Goal: Task Accomplishment & Management: Manage account settings

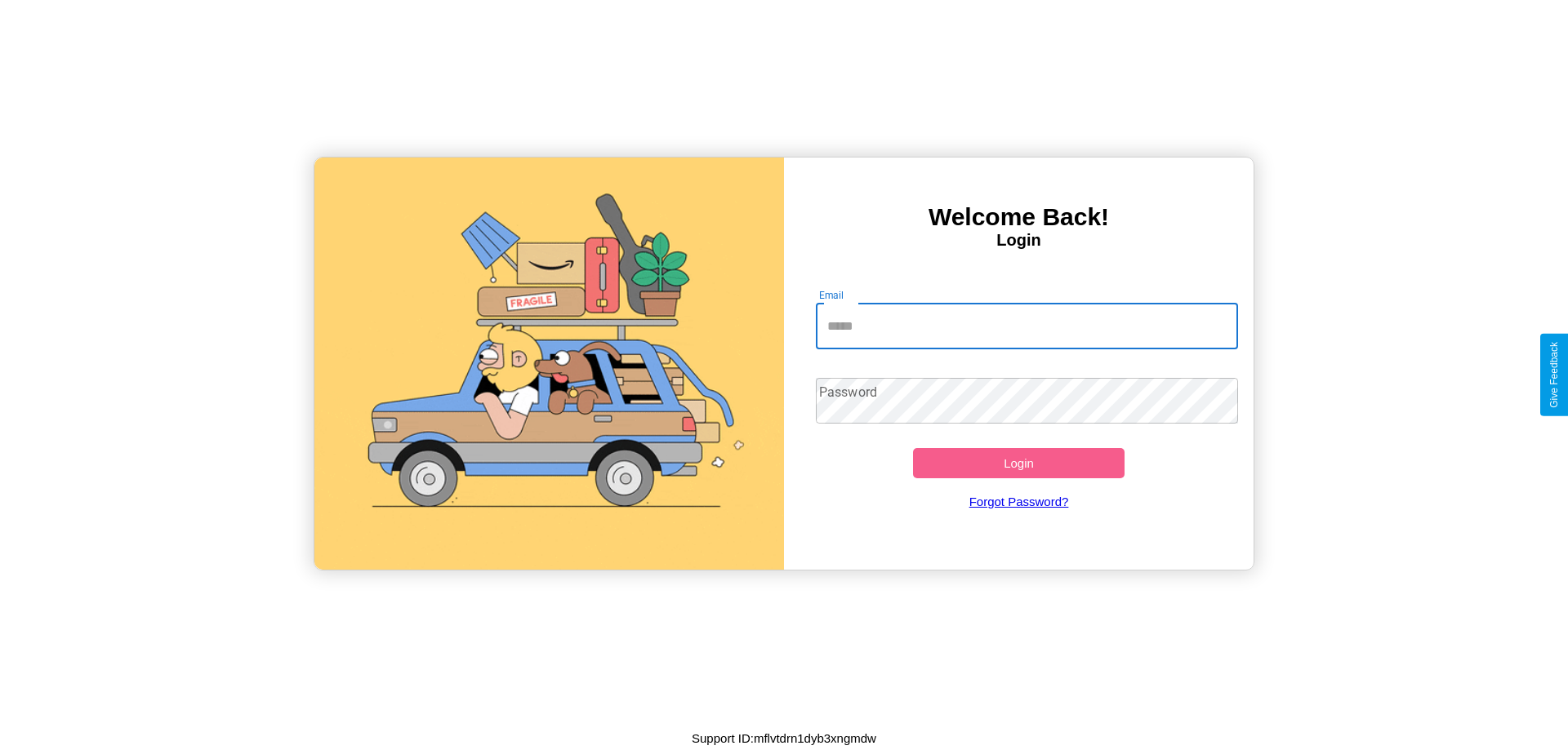
click at [1026, 326] on input "Email" at bounding box center [1027, 327] width 423 height 46
type input "**********"
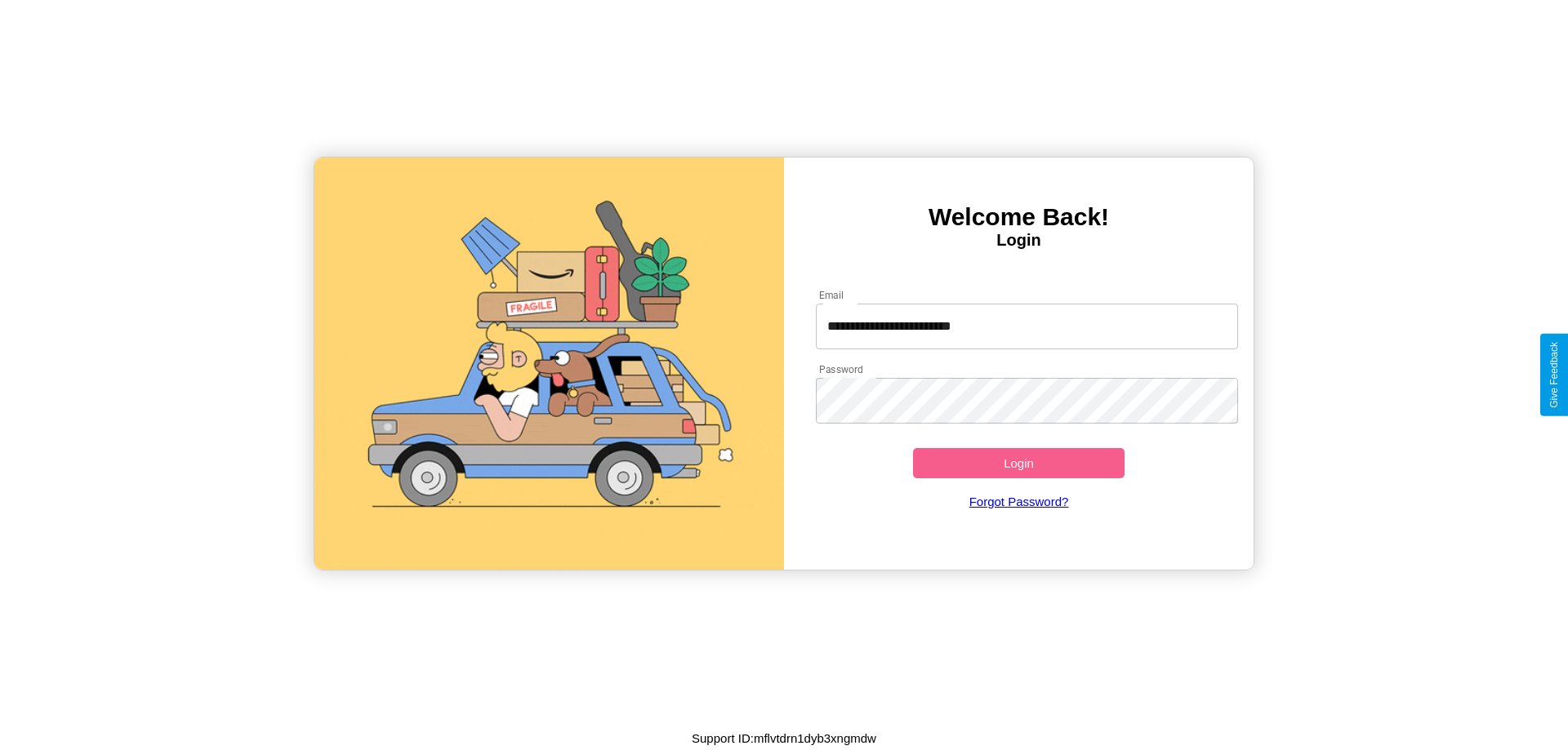
click at [1018, 463] on button "Login" at bounding box center [1018, 463] width 212 height 30
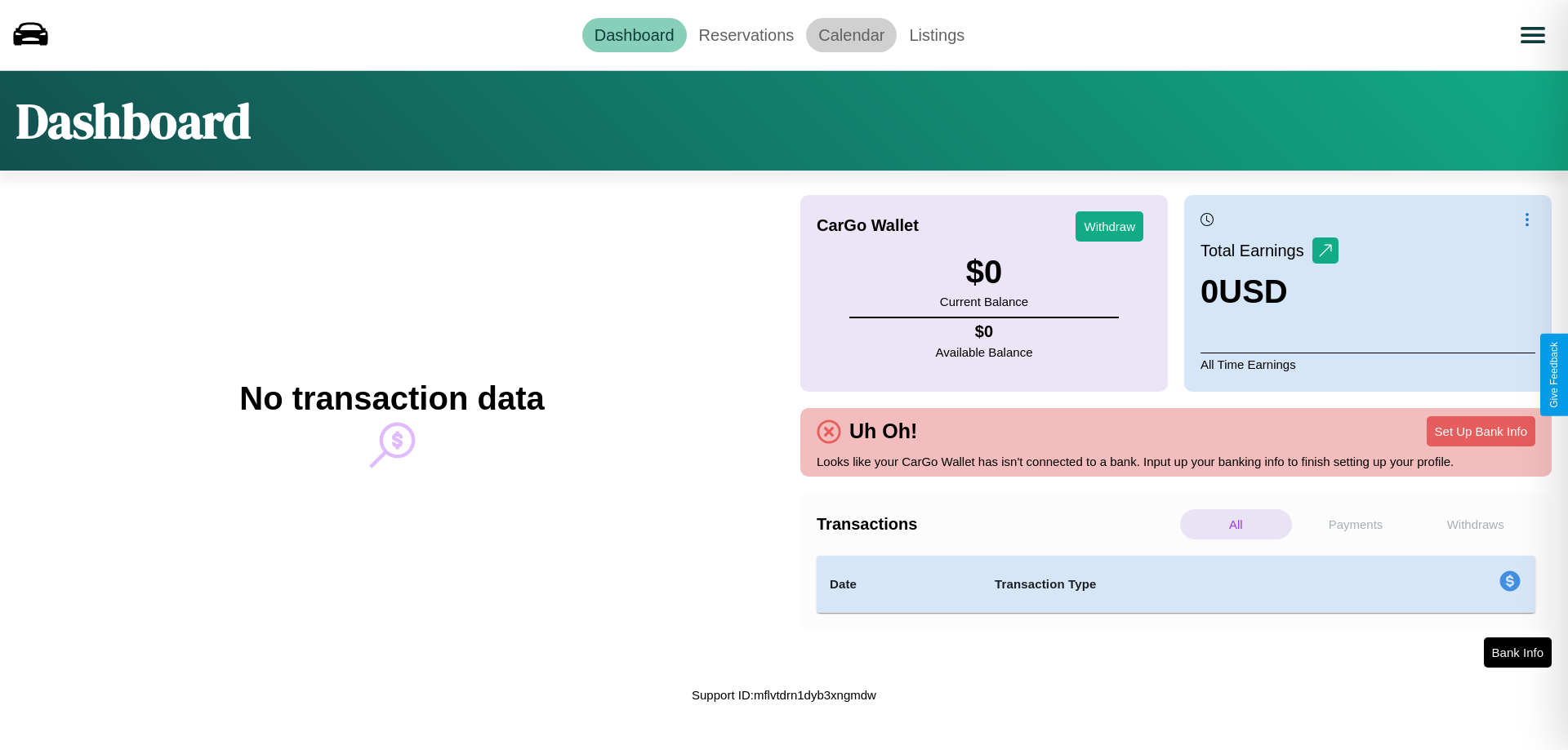
click at [851, 34] on link "Calendar" at bounding box center [851, 35] width 91 height 34
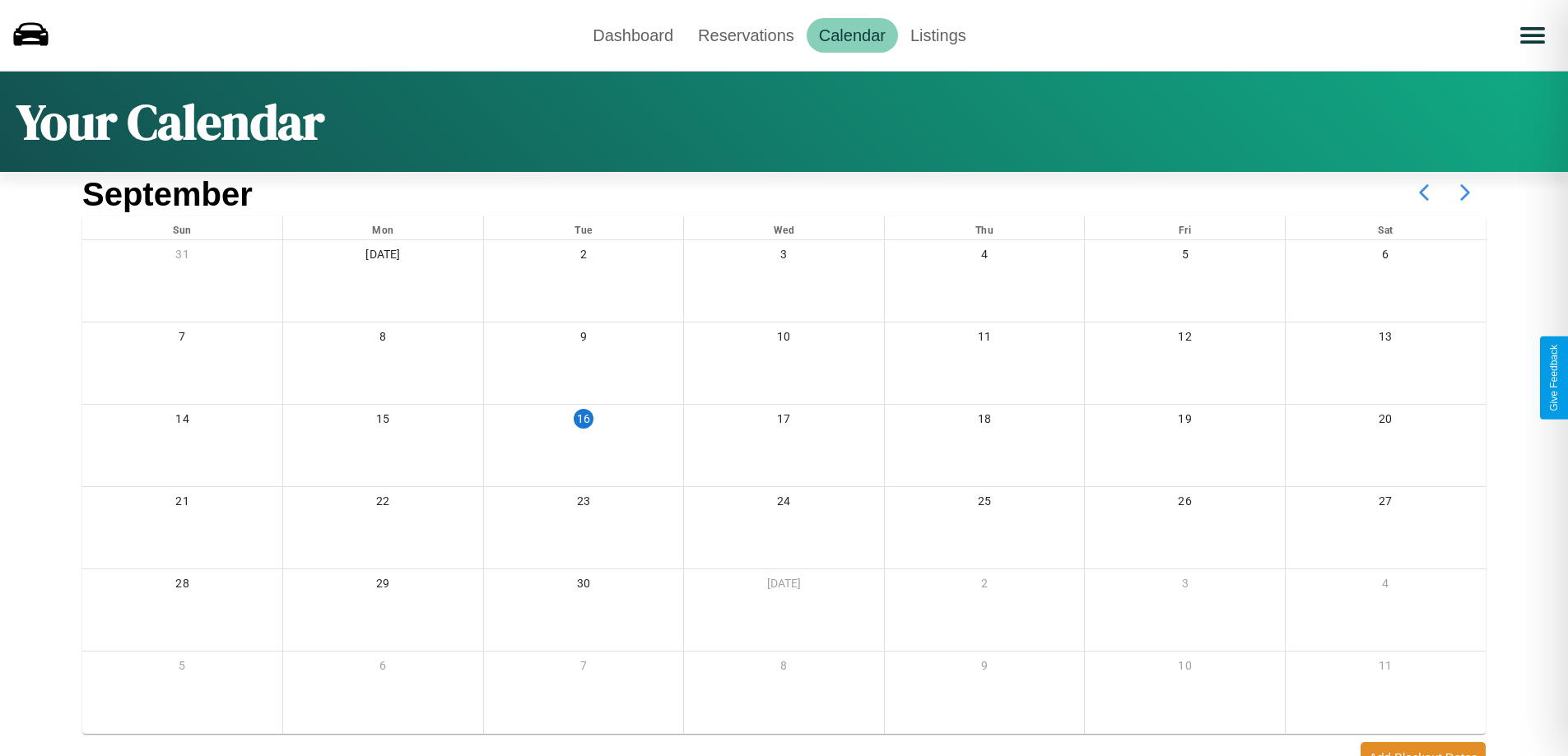
click at [1465, 193] on icon at bounding box center [1465, 193] width 41 height 41
click at [745, 35] on link "Reservations" at bounding box center [745, 35] width 121 height 35
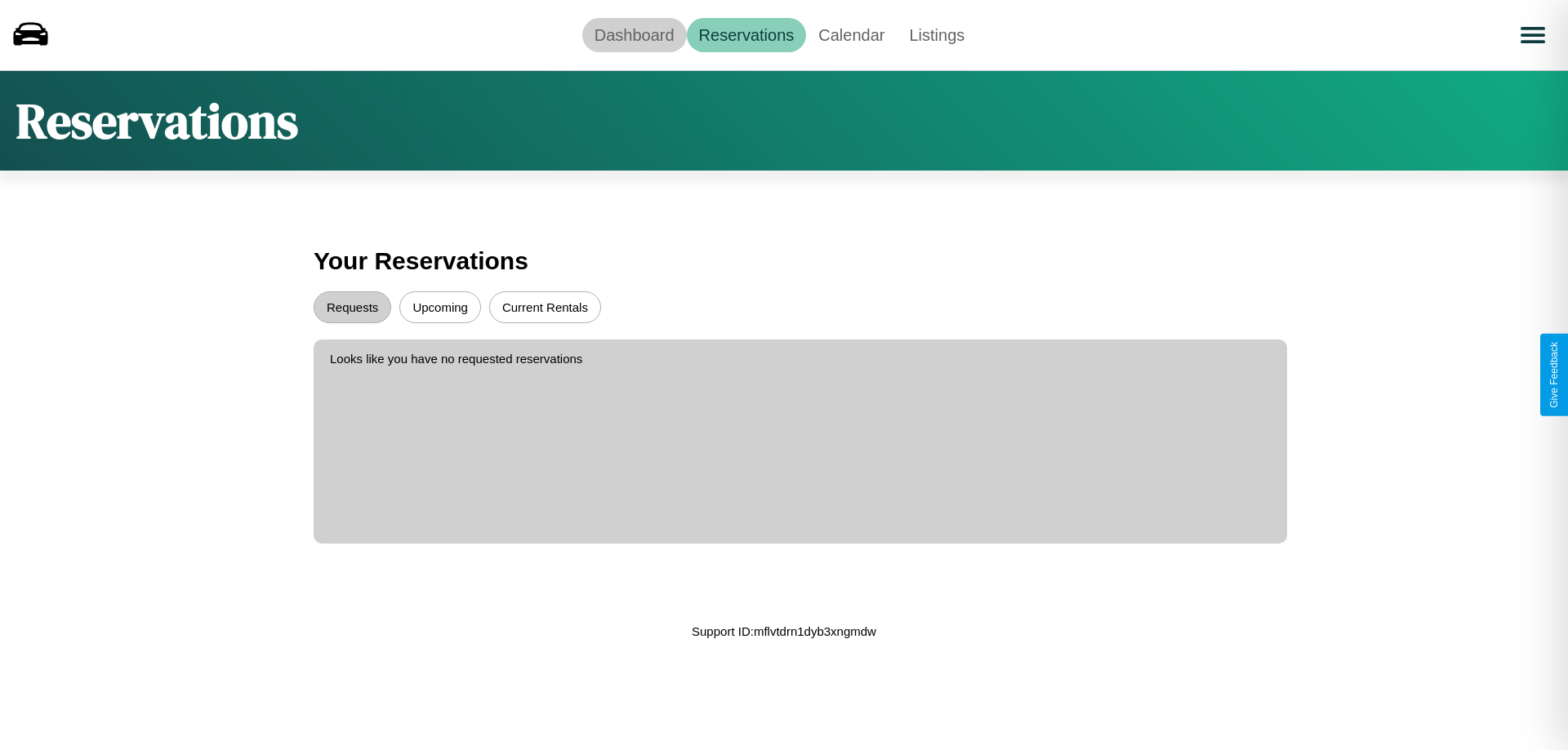
click at [633, 34] on link "Dashboard" at bounding box center [634, 35] width 105 height 34
